Goal: Entertainment & Leisure: Consume media (video, audio)

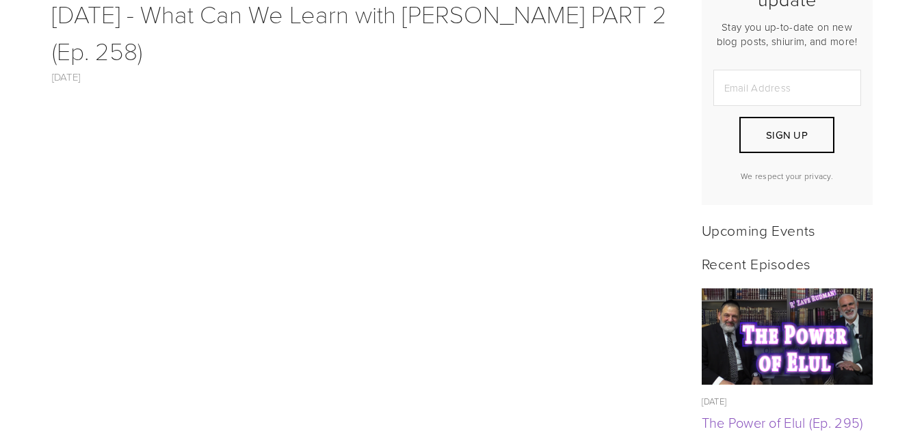
scroll to position [410, 0]
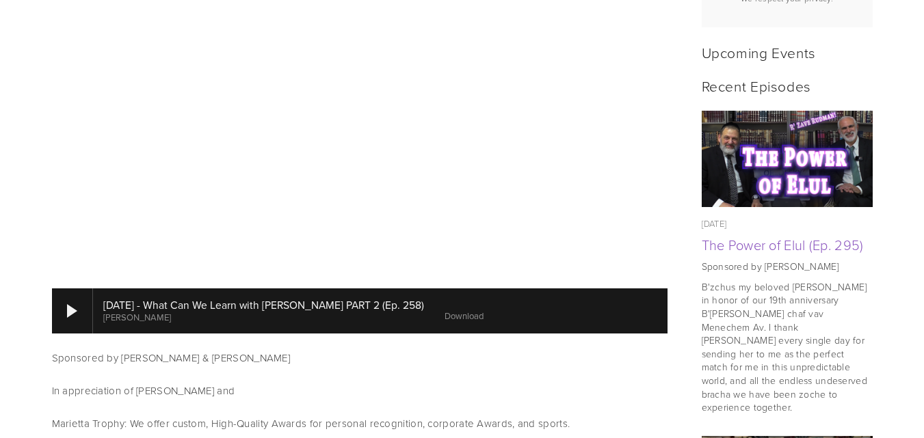
scroll to position [479, 0]
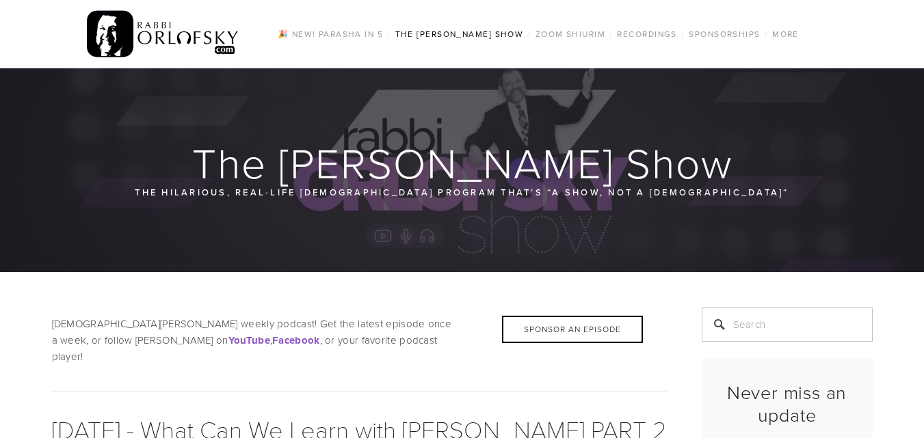
scroll to position [342, 0]
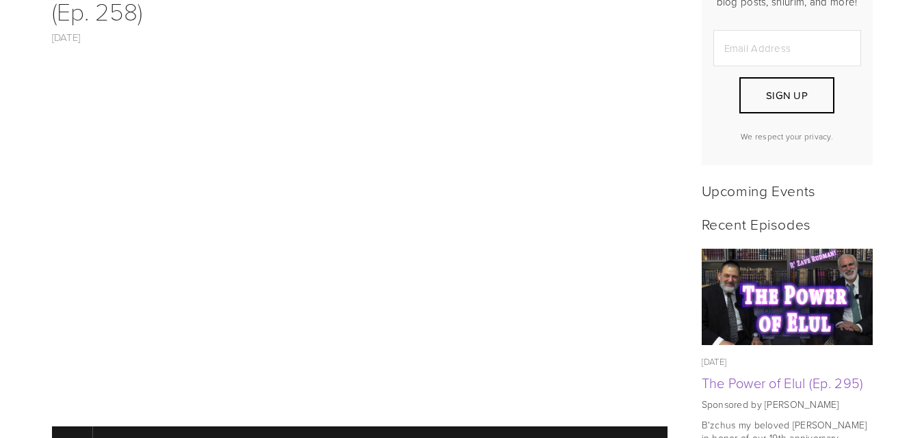
scroll to position [479, 0]
